Goal: Task Accomplishment & Management: Use online tool/utility

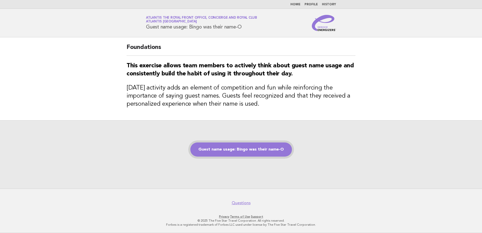
click at [236, 152] on link "Guest name usage: Bingo was their name-O" at bounding box center [241, 149] width 102 height 14
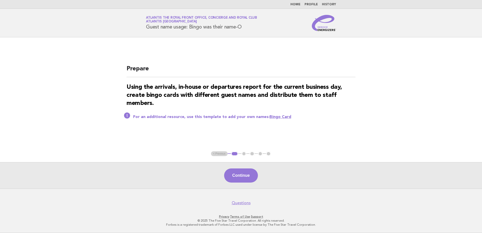
click at [117, 128] on main "Prepare Using the arrivals, in-house or departures report for the current busin…" at bounding box center [241, 112] width 482 height 151
click at [252, 175] on button "Continue" at bounding box center [241, 175] width 34 height 14
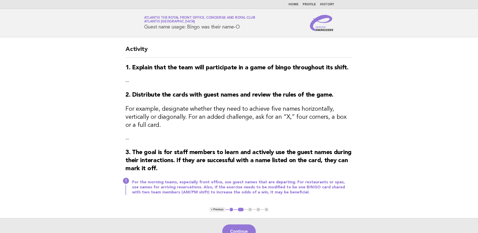
drag, startPoint x: 244, startPoint y: 228, endPoint x: 246, endPoint y: 223, distance: 5.7
click at [244, 228] on button "Continue" at bounding box center [239, 231] width 34 height 14
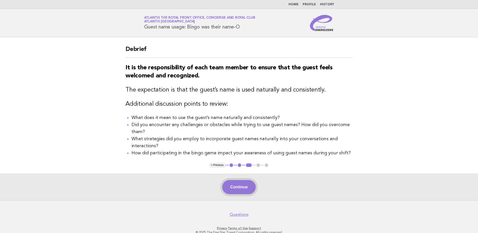
click at [227, 192] on button "Continue" at bounding box center [239, 187] width 34 height 14
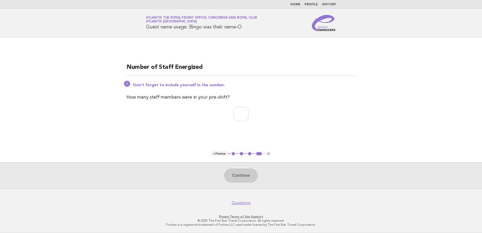
click at [339, 76] on div "Number of Staff Energized Don't forget to include yourself in the number. How m…" at bounding box center [240, 94] width 241 height 78
click at [238, 114] on input "number" at bounding box center [240, 114] width 15 height 14
type input "*"
click at [240, 174] on button "Continue" at bounding box center [241, 175] width 34 height 14
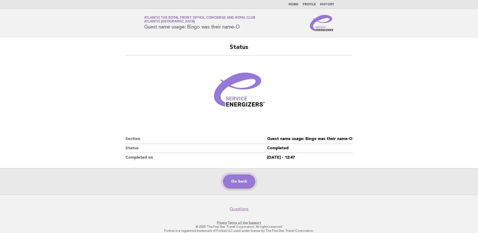
click at [246, 181] on link "Go back" at bounding box center [239, 181] width 32 height 14
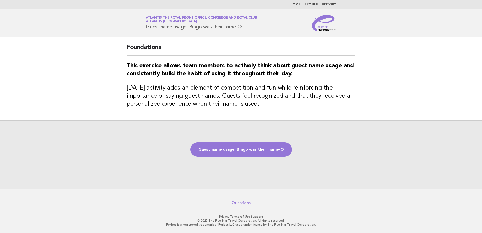
drag, startPoint x: 352, startPoint y: 109, endPoint x: 213, endPoint y: 142, distance: 143.1
click at [351, 108] on div "Foundations This exercise allows team members to actively think about guest nam…" at bounding box center [240, 78] width 241 height 83
click at [207, 154] on link "Guest name usage: Bingo was their name-O" at bounding box center [241, 149] width 102 height 14
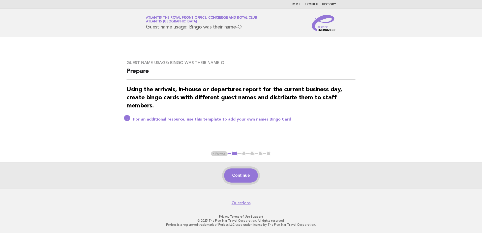
click at [253, 176] on button "Continue" at bounding box center [241, 175] width 34 height 14
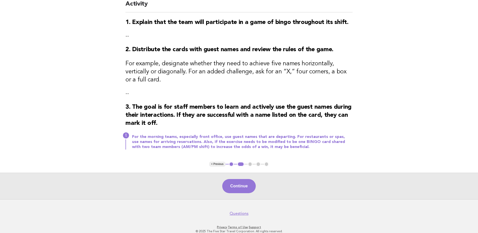
click at [247, 183] on button "Continue" at bounding box center [239, 186] width 34 height 14
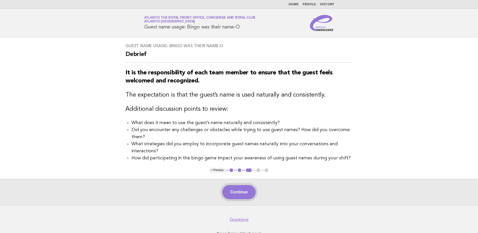
click at [249, 189] on button "Continue" at bounding box center [239, 192] width 34 height 14
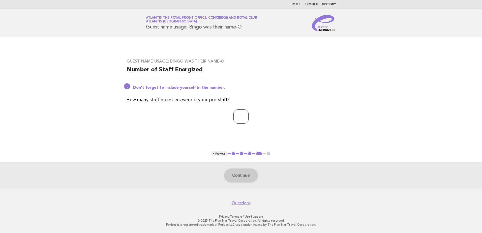
click at [240, 117] on input "number" at bounding box center [240, 116] width 15 height 14
type input "*"
click at [248, 177] on button "Continue" at bounding box center [241, 175] width 34 height 14
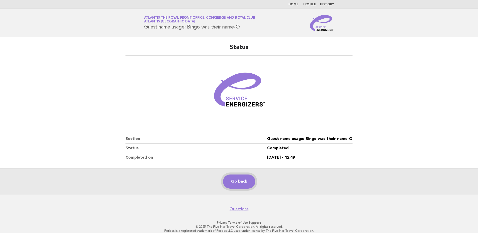
click at [235, 174] on link "Go back" at bounding box center [239, 181] width 32 height 14
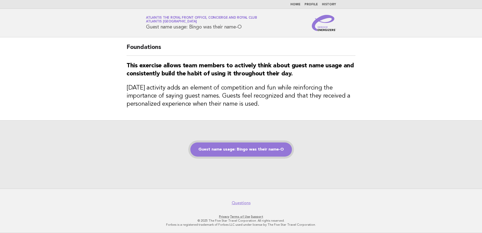
click at [256, 146] on link "Guest name usage: Bingo was their name-O" at bounding box center [241, 149] width 102 height 14
